Goal: Task Accomplishment & Management: Use online tool/utility

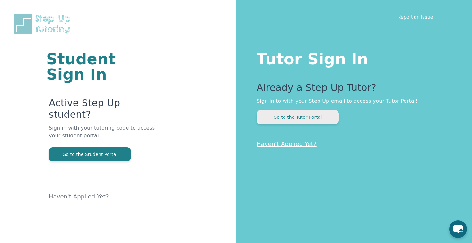
click at [319, 118] on button "Go to the Tutor Portal" at bounding box center [297, 117] width 82 height 14
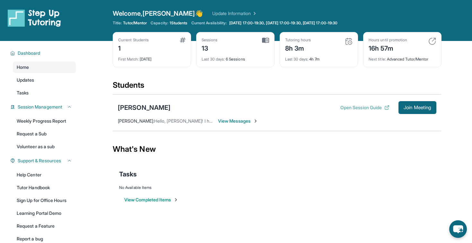
click at [370, 108] on button "Open Session Guide" at bounding box center [364, 108] width 49 height 6
click at [419, 108] on span "Join Meeting" at bounding box center [417, 108] width 28 height 4
